Goal: Task Accomplishment & Management: Use online tool/utility

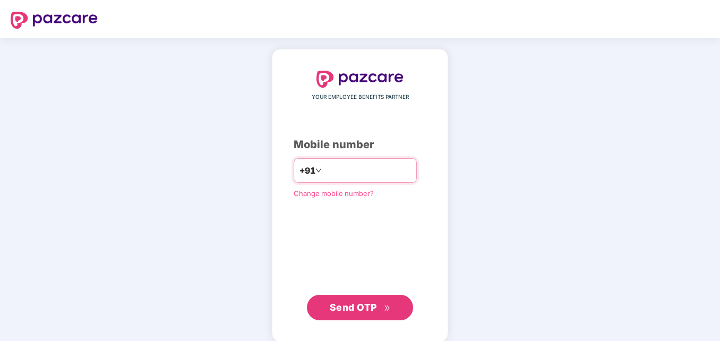
type input "**********"
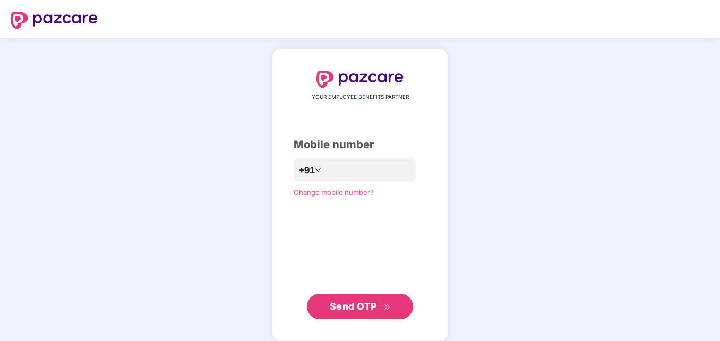
click at [353, 313] on span "Send OTP" at bounding box center [360, 306] width 61 height 15
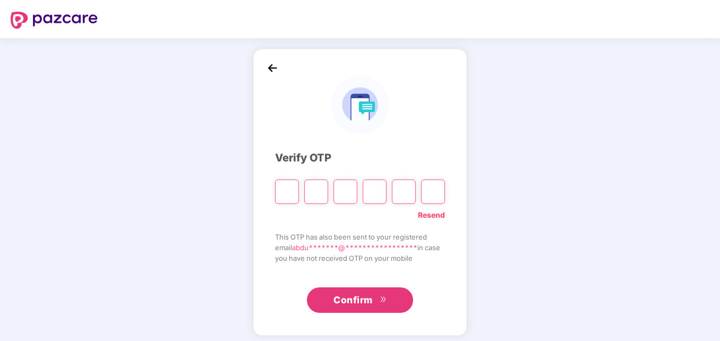
type input "*"
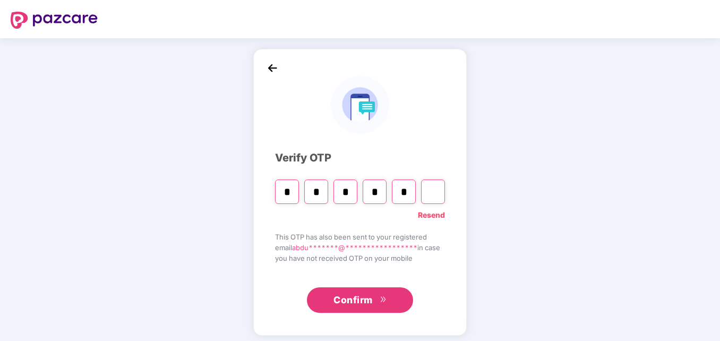
type input "*"
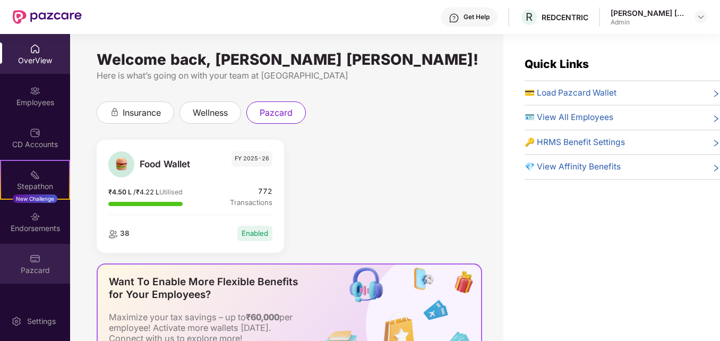
click at [30, 267] on div "Pazcard" at bounding box center [35, 270] width 70 height 11
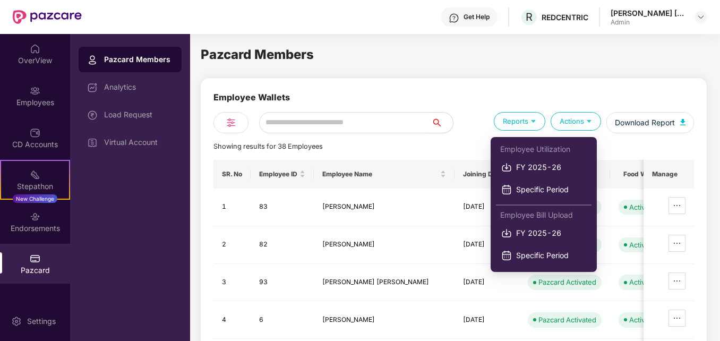
click at [536, 125] on img at bounding box center [533, 121] width 10 height 10
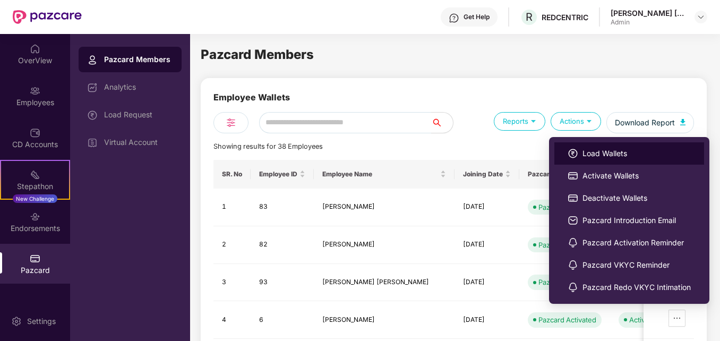
click at [602, 151] on span "Load Wallets" at bounding box center [636, 154] width 108 height 12
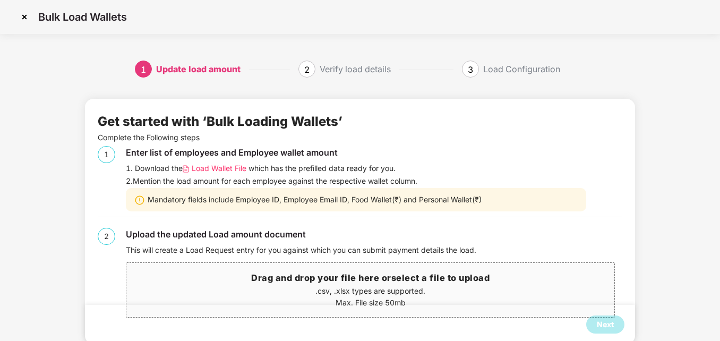
click at [220, 170] on span "Load Wallet File" at bounding box center [219, 168] width 55 height 12
click at [370, 293] on p ".csv, .xlsx types are supported." at bounding box center [370, 291] width 488 height 12
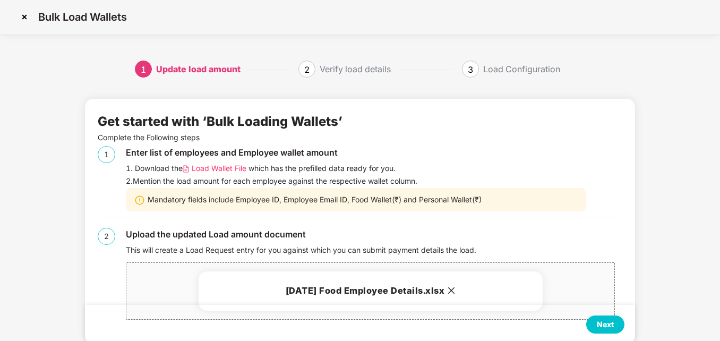
click at [610, 325] on div "Next" at bounding box center [605, 324] width 17 height 12
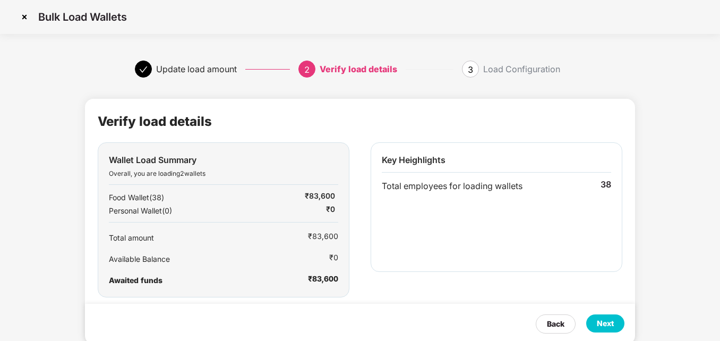
click at [607, 322] on div "Next" at bounding box center [605, 323] width 17 height 12
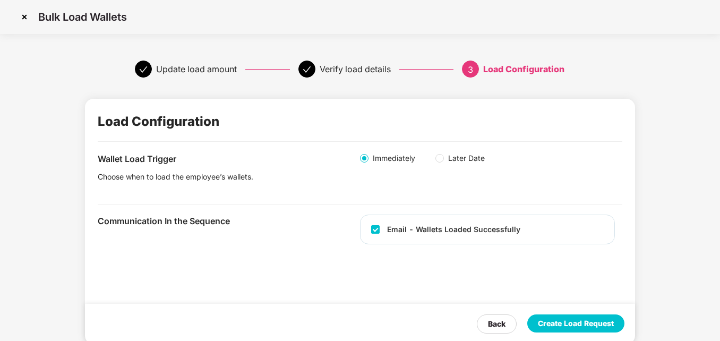
click at [579, 322] on div "Create Load Request" at bounding box center [576, 323] width 76 height 12
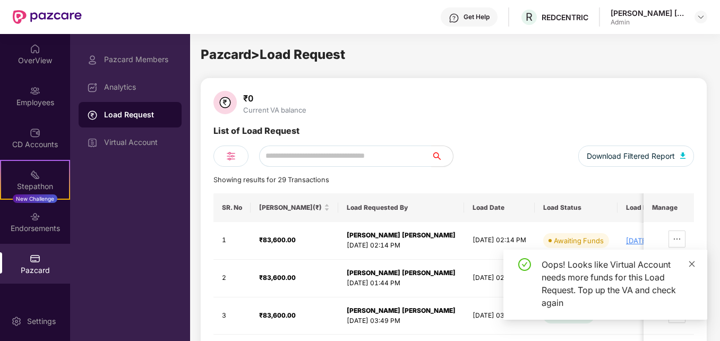
click at [690, 264] on icon "close" at bounding box center [691, 263] width 7 height 7
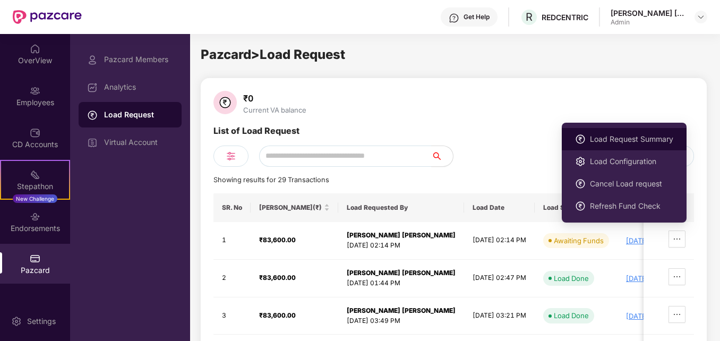
click at [640, 143] on span "Load Request Summary" at bounding box center [631, 139] width 83 height 12
